Goal: Task Accomplishment & Management: Use online tool/utility

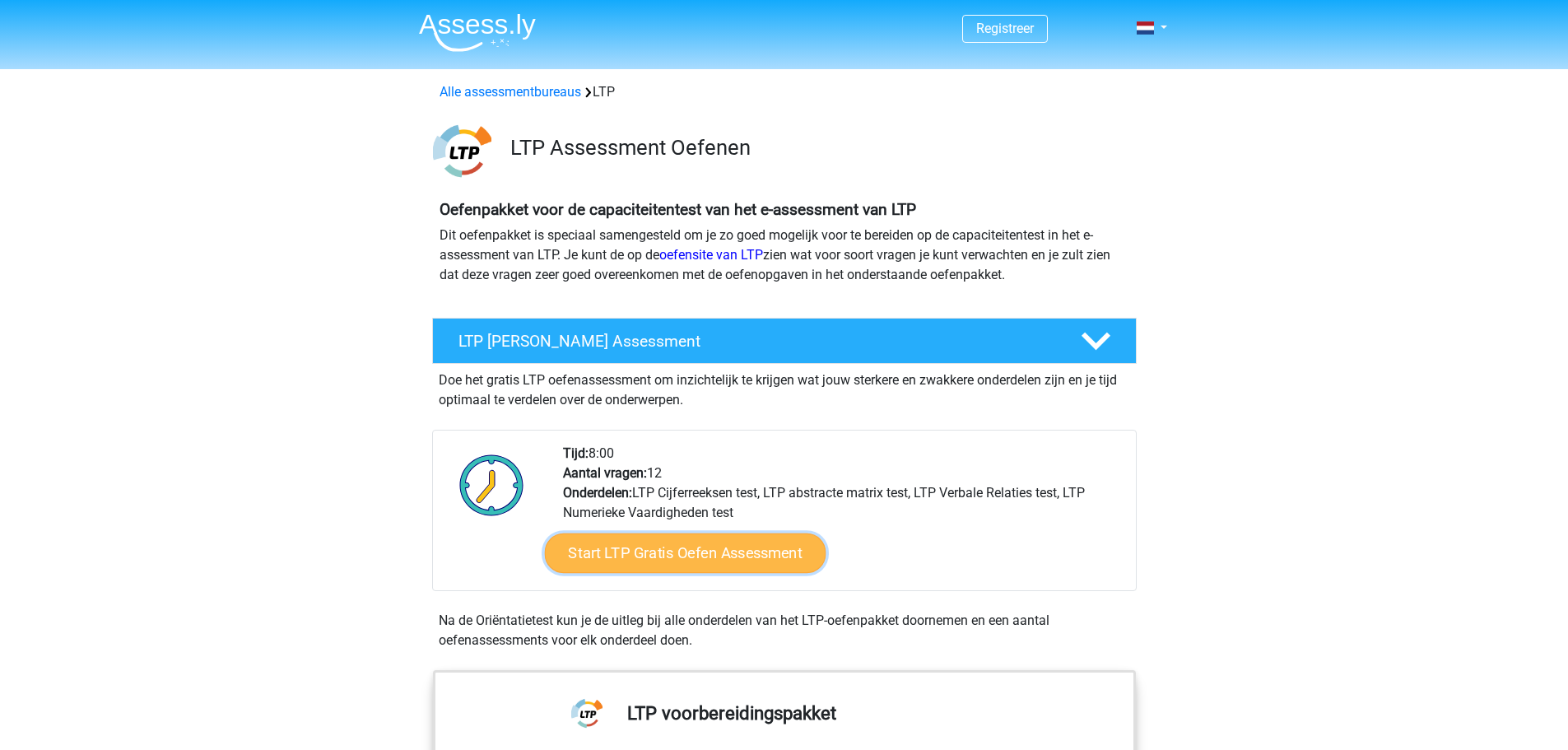
click at [750, 569] on link "Start LTP Gratis Oefen Assessment" at bounding box center [685, 553] width 281 height 40
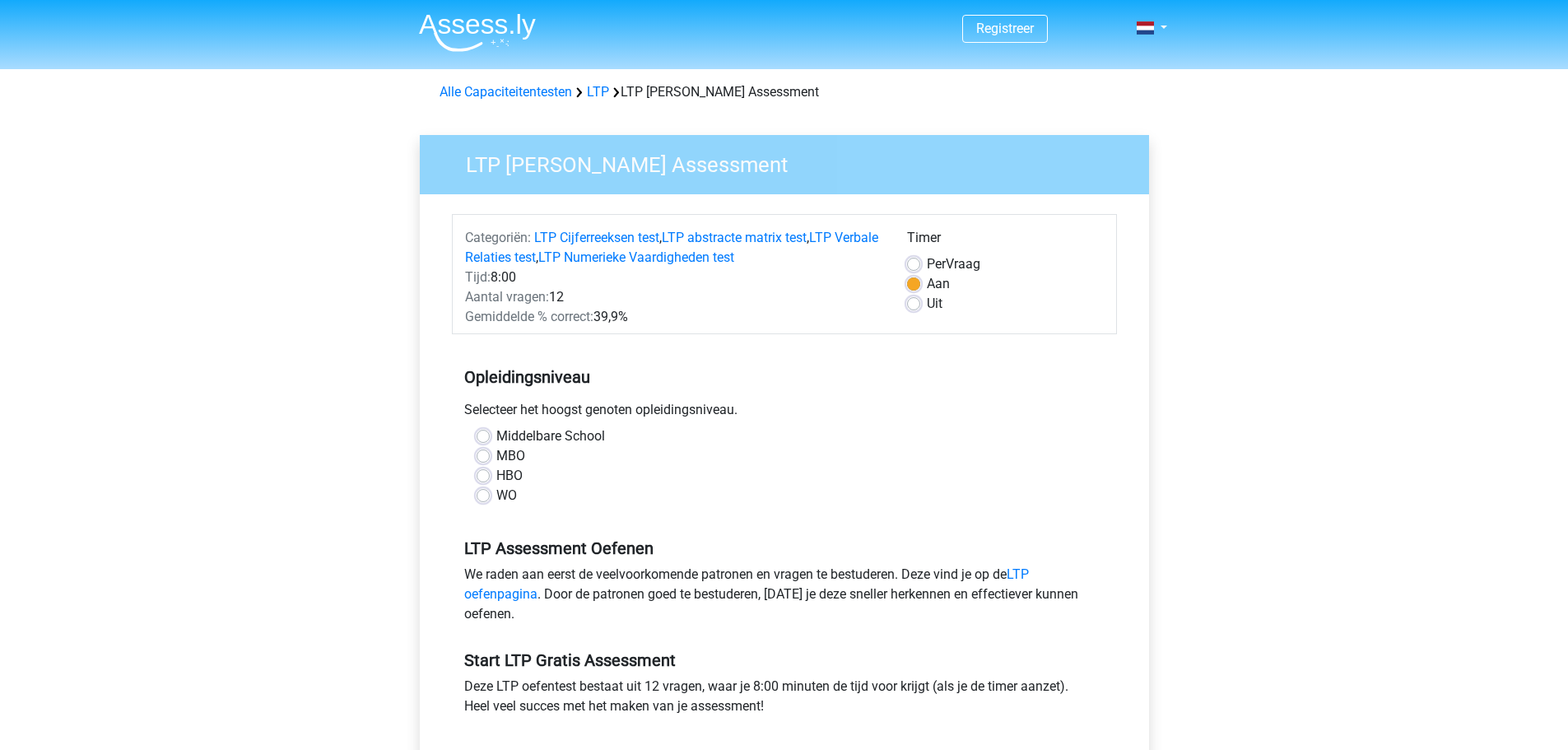
click at [496, 476] on label "HBO" at bounding box center [509, 475] width 26 height 19
click at [481, 476] on input "HBO" at bounding box center [483, 474] width 13 height 17
radio input "true"
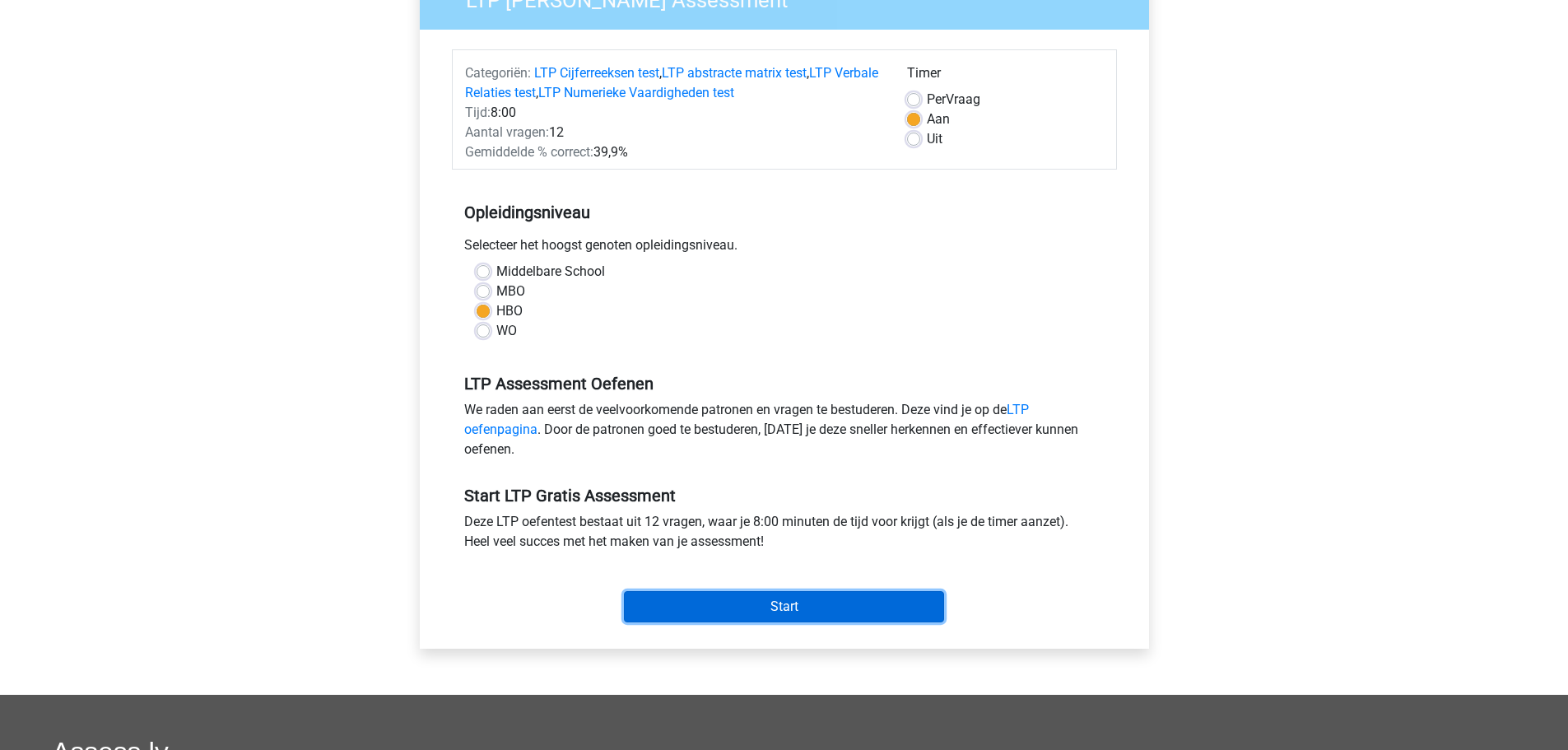
click at [786, 603] on input "Start" at bounding box center [784, 606] width 320 height 31
